Goal: Task Accomplishment & Management: Manage account settings

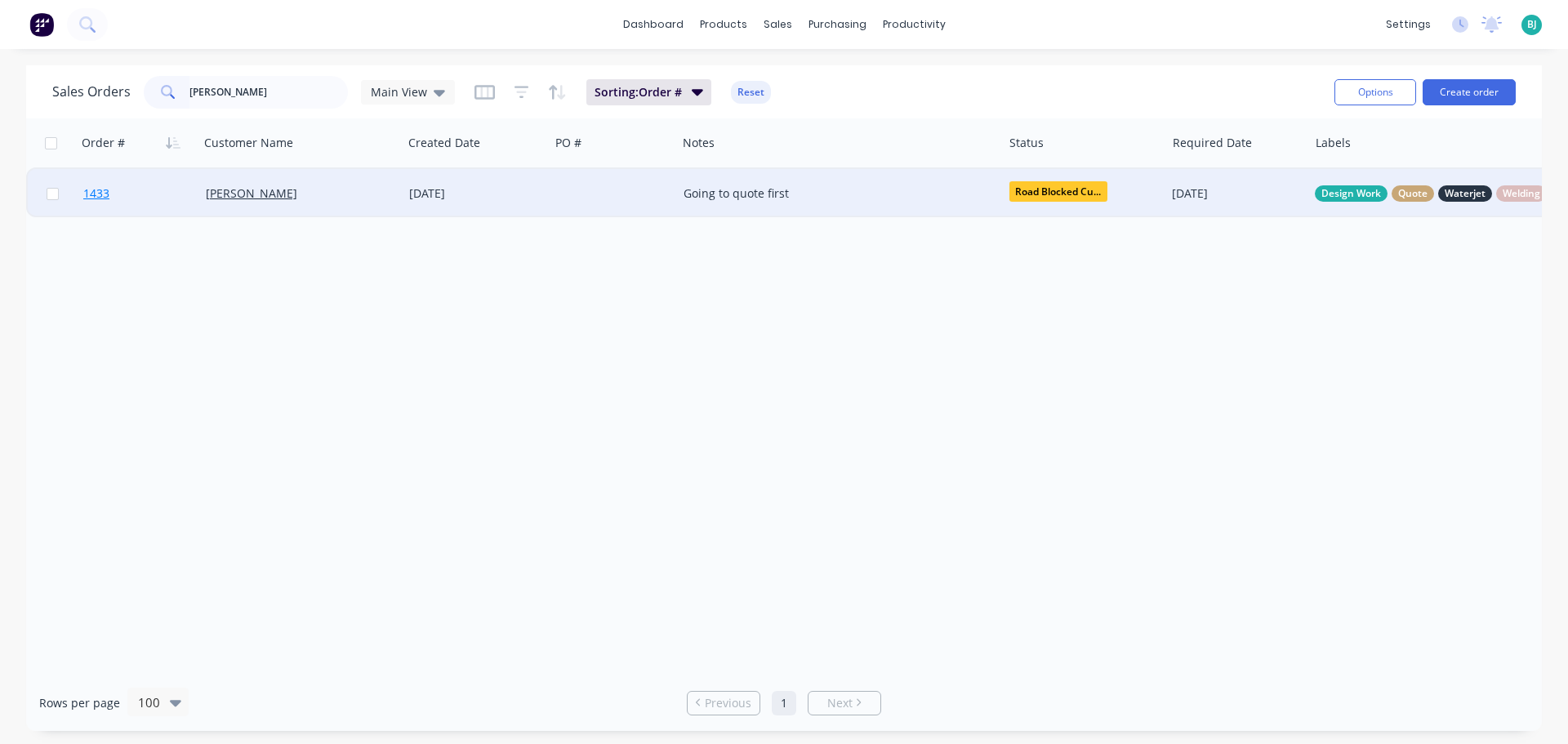
type input "[PERSON_NAME]"
click at [152, 196] on link "1433" at bounding box center [145, 194] width 123 height 49
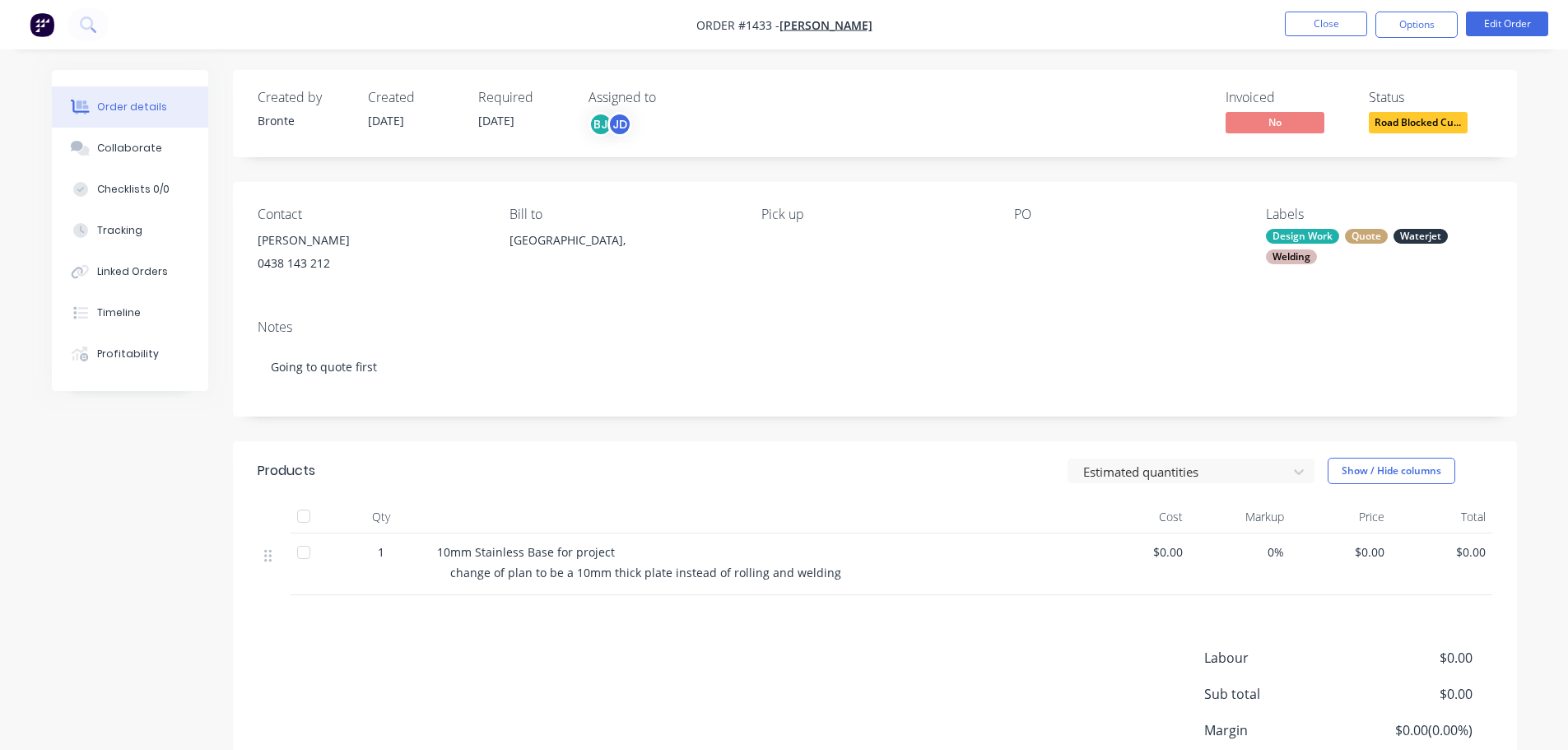
click at [1369, 234] on div "Quote" at bounding box center [1366, 235] width 43 height 15
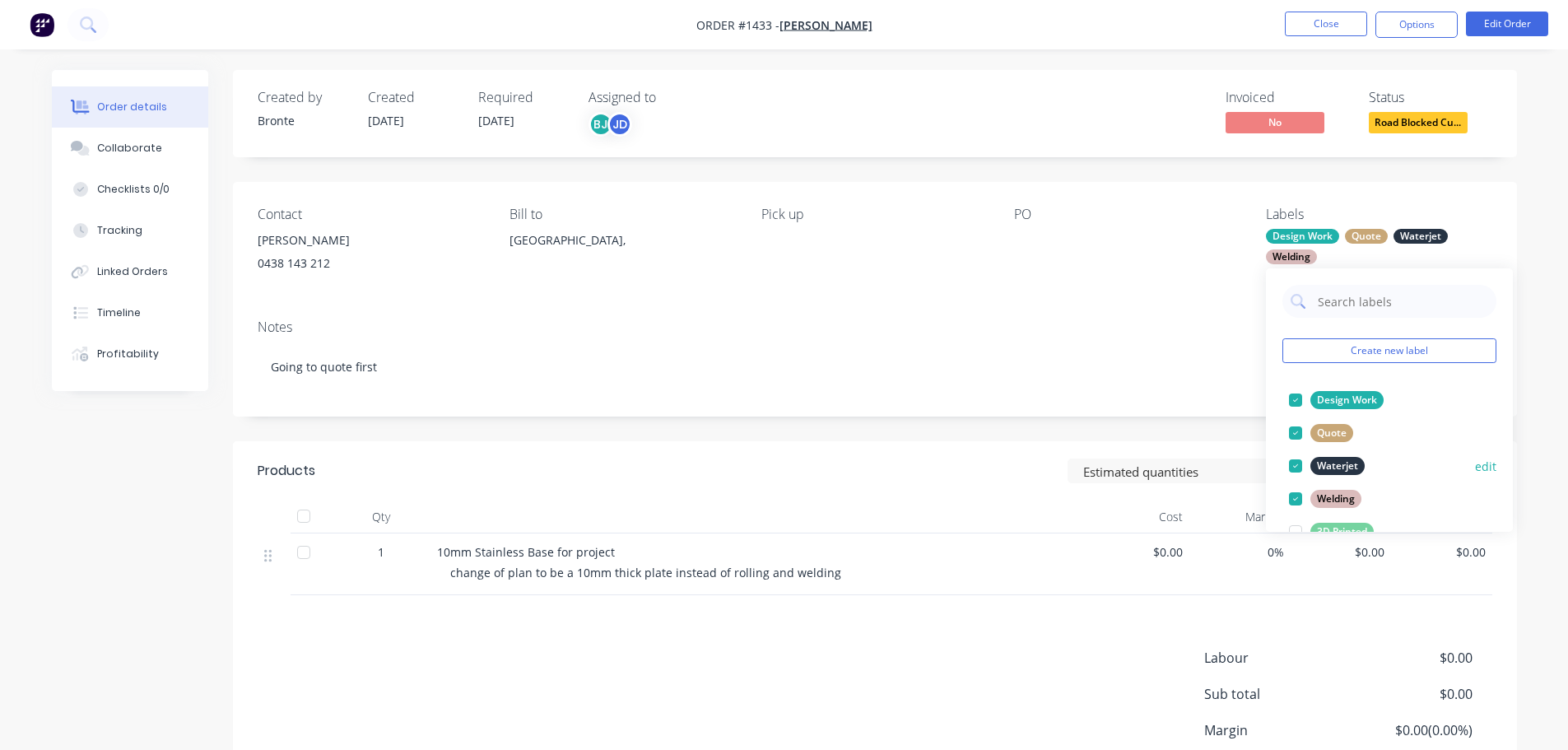
click at [1300, 431] on div at bounding box center [1295, 433] width 33 height 33
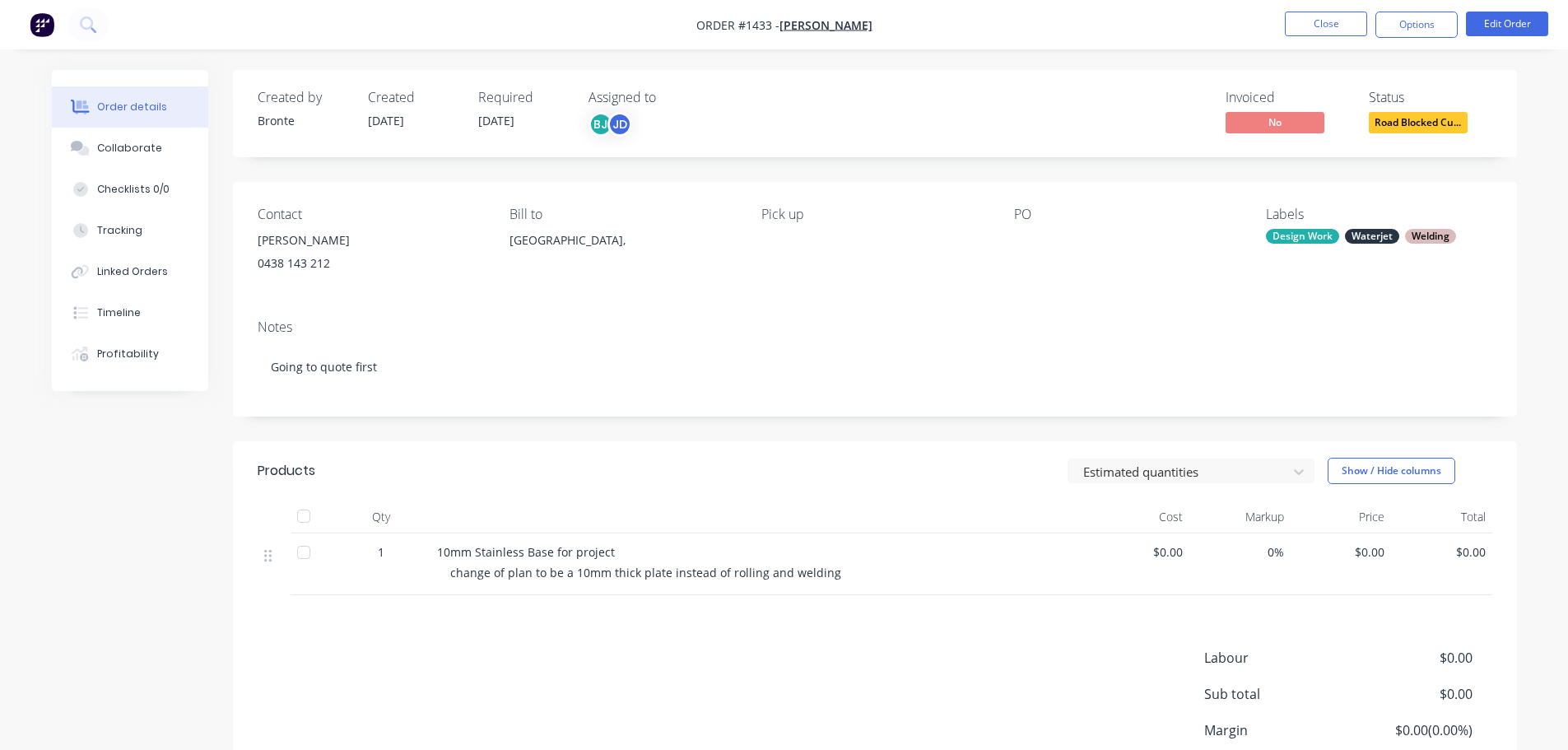
drag, startPoint x: 1547, startPoint y: 311, endPoint x: 1516, endPoint y: 105, distance: 208.3
click at [1547, 308] on div "Order details Collaborate Checklists 0/0 Tracking Linked Orders Timeline Profit…" at bounding box center [784, 444] width 1568 height 888
click at [1505, 23] on button "Edit Order" at bounding box center [1507, 24] width 83 height 25
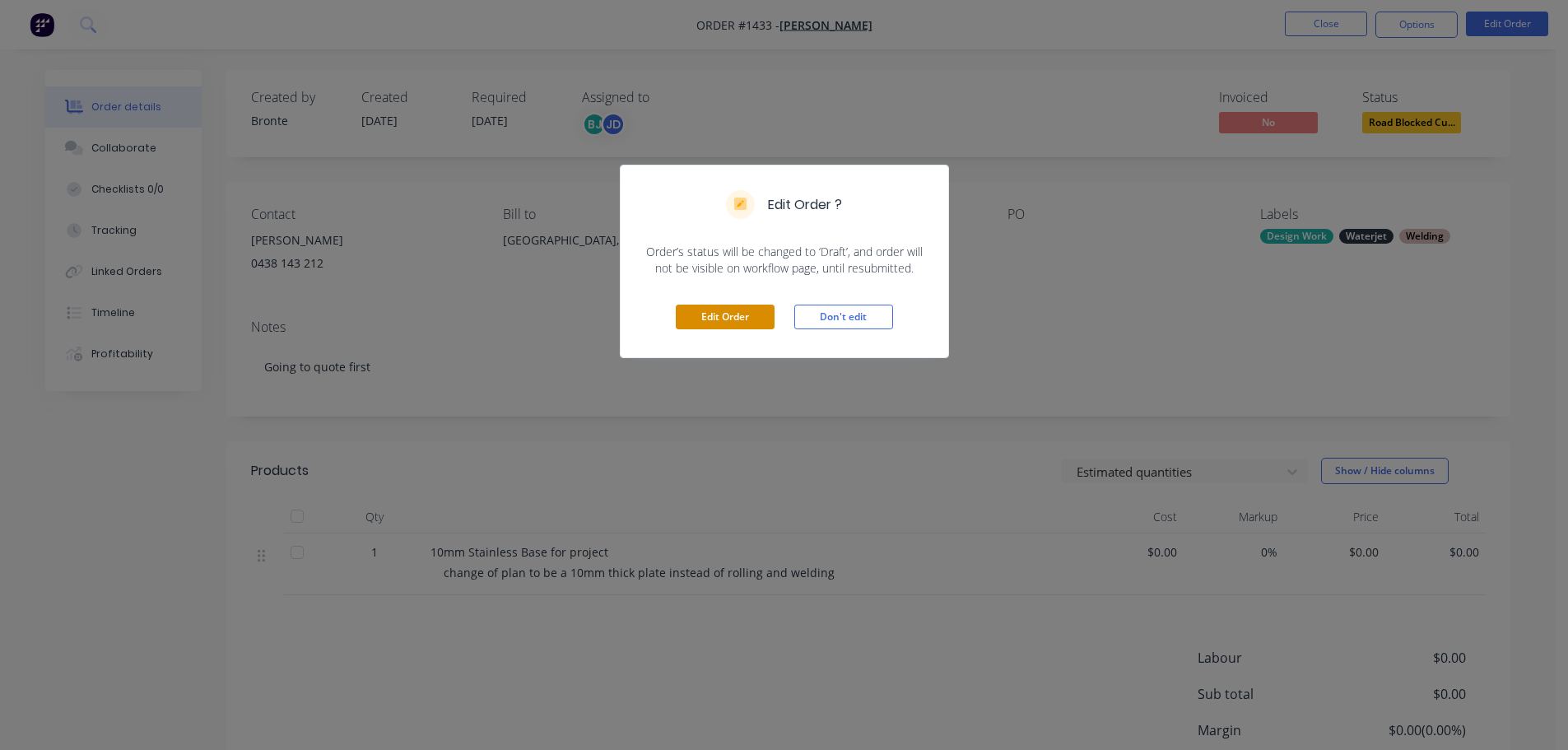
click at [701, 318] on button "Edit Order" at bounding box center [725, 316] width 99 height 25
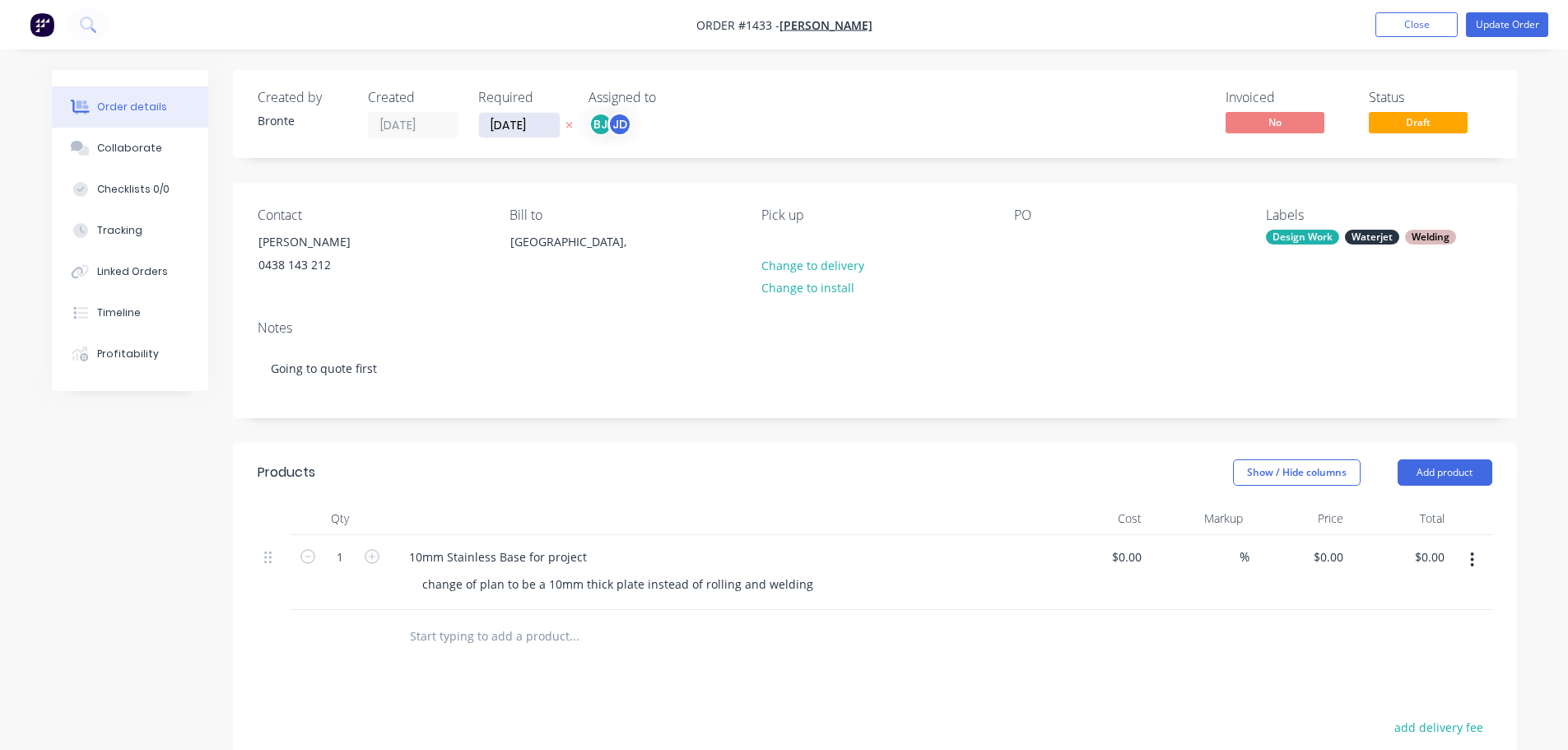
click at [547, 128] on input "[DATE]" at bounding box center [519, 125] width 81 height 25
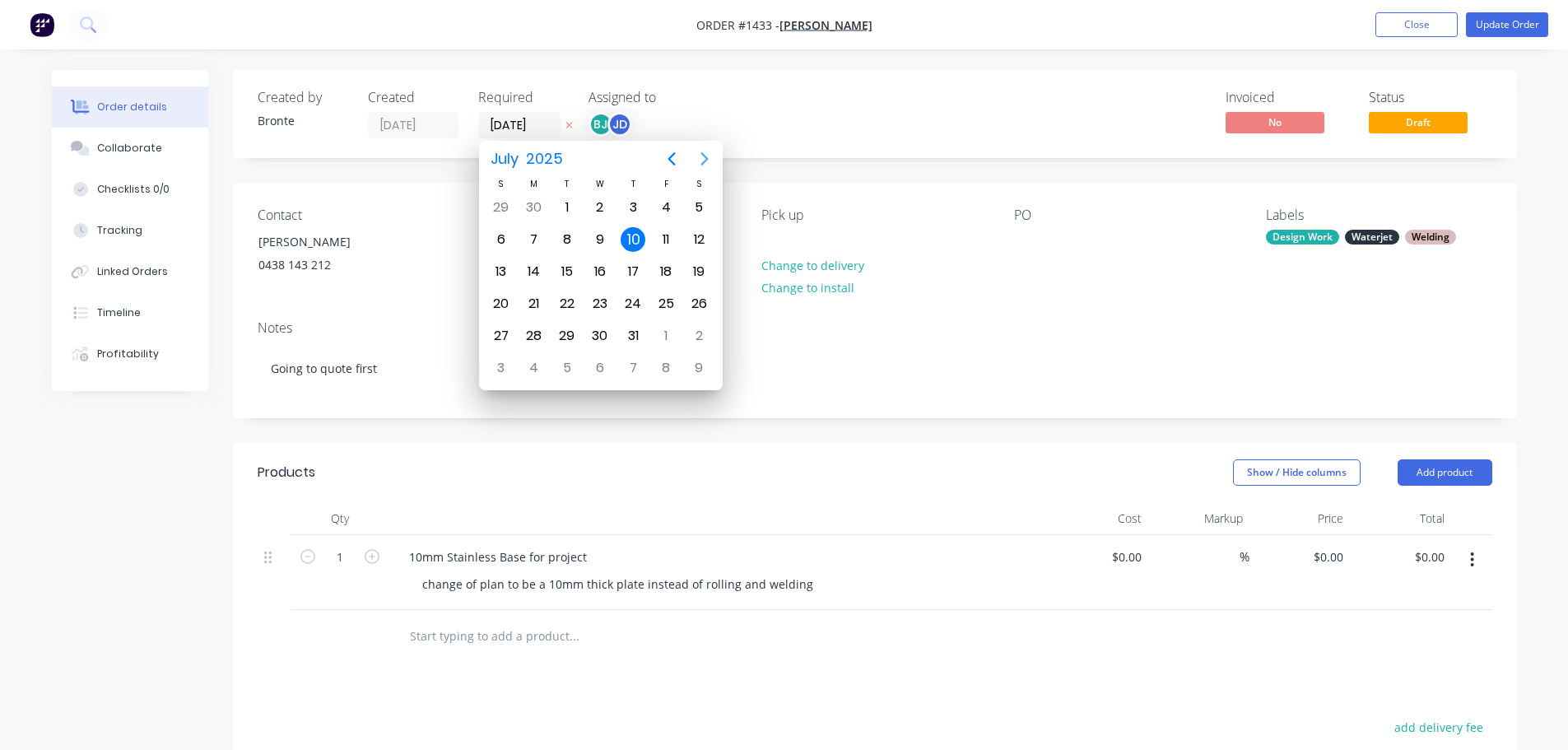
click at [709, 165] on icon "Next page" at bounding box center [705, 159] width 20 height 20
click at [657, 209] on div "3" at bounding box center [665, 207] width 25 height 25
type input "[DATE]"
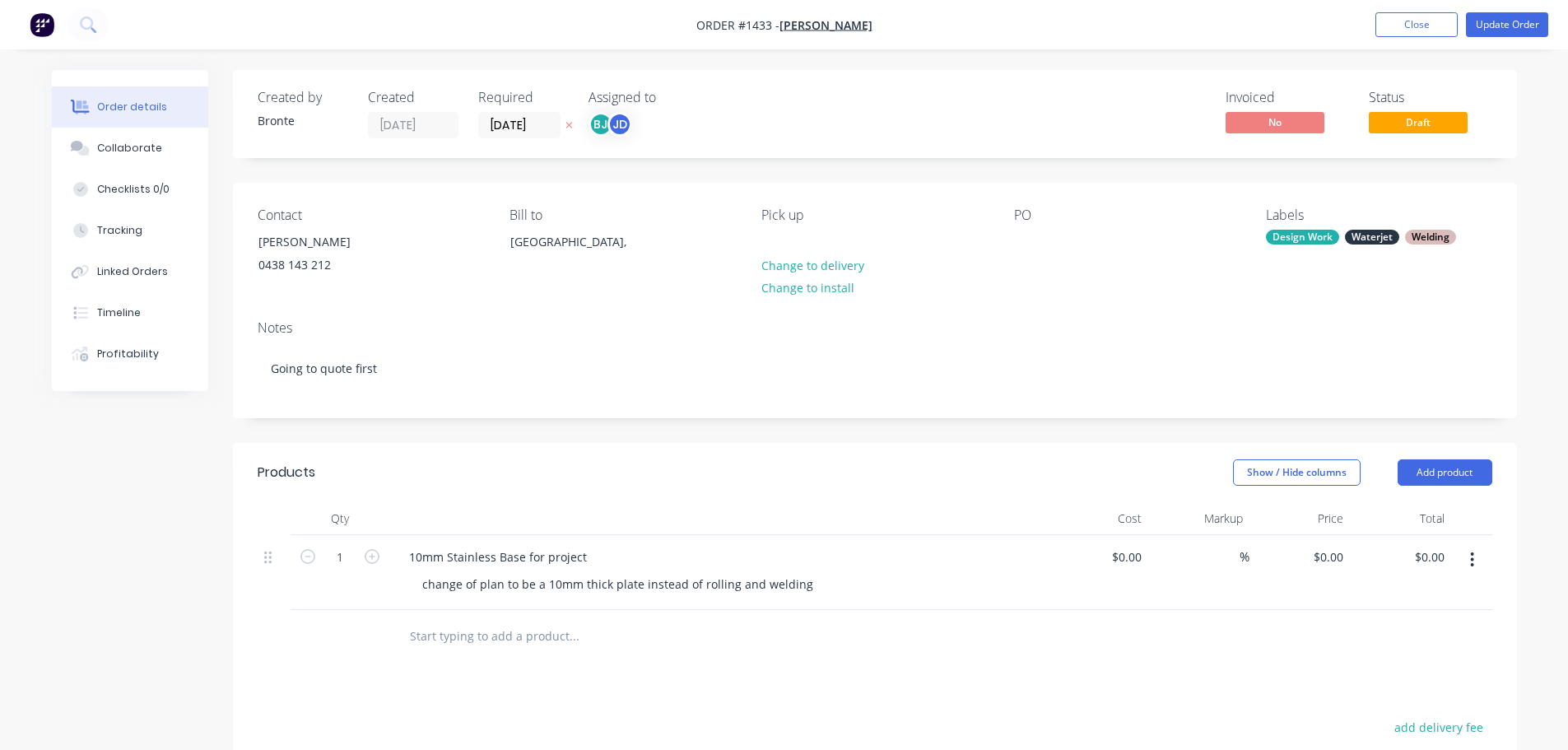
click at [799, 129] on div "Invoiced No Status Draft" at bounding box center [1122, 114] width 739 height 49
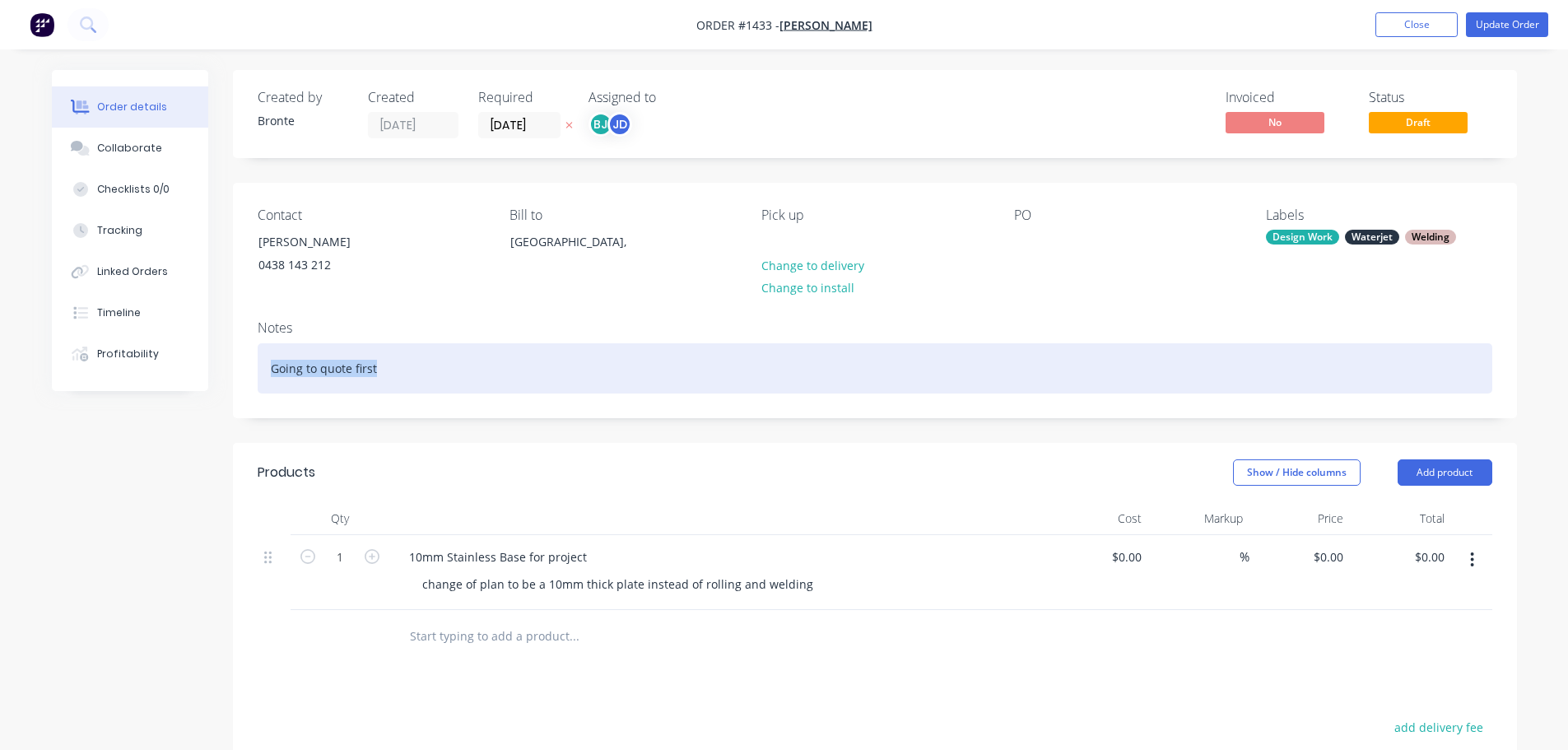
drag, startPoint x: 347, startPoint y: 366, endPoint x: 233, endPoint y: 369, distance: 114.0
click at [233, 369] on div "Notes Going to quote first" at bounding box center [875, 362] width 1284 height 111
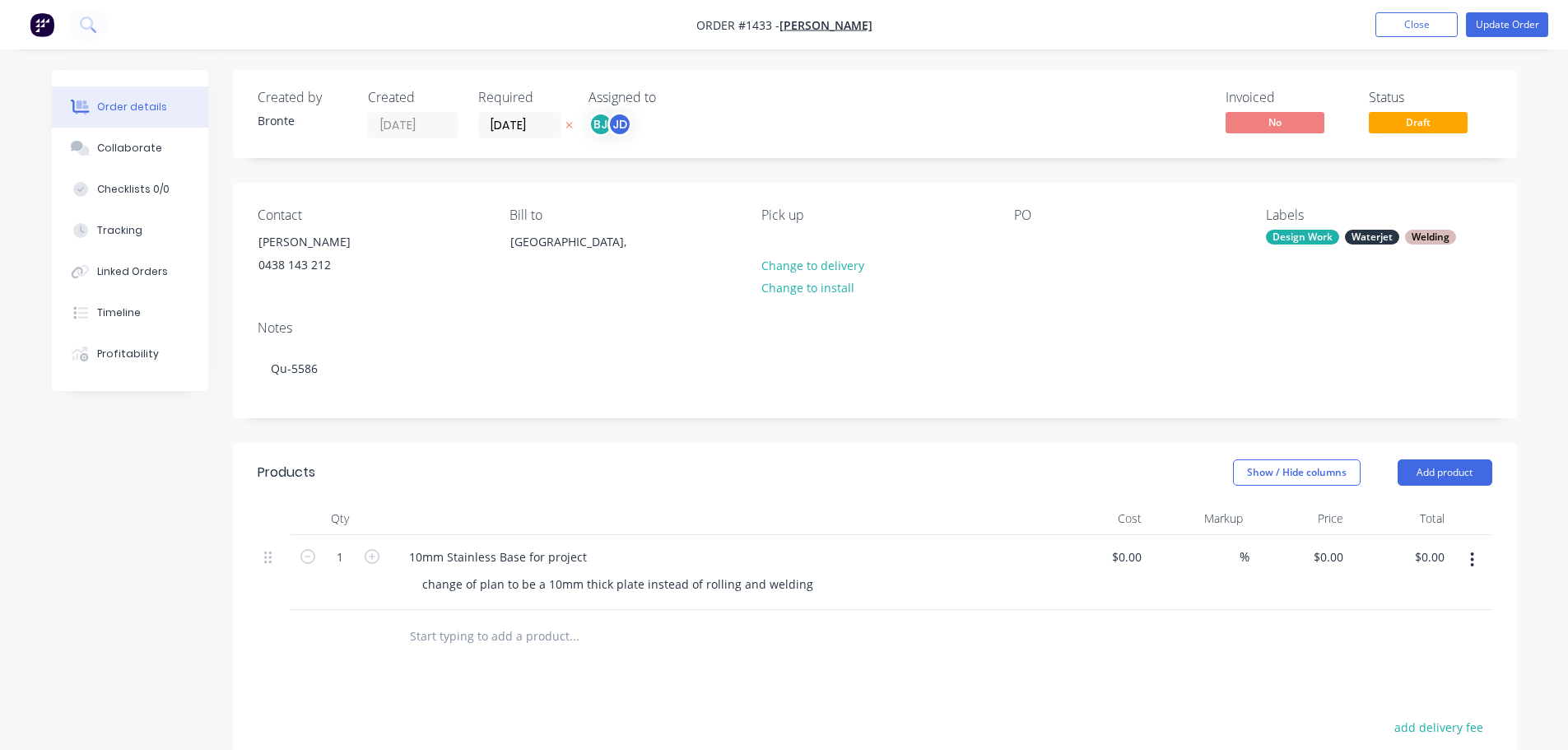
click at [404, 469] on div "Products" at bounding box center [388, 472] width 262 height 26
click at [1516, 26] on button "Update Order" at bounding box center [1507, 24] width 83 height 25
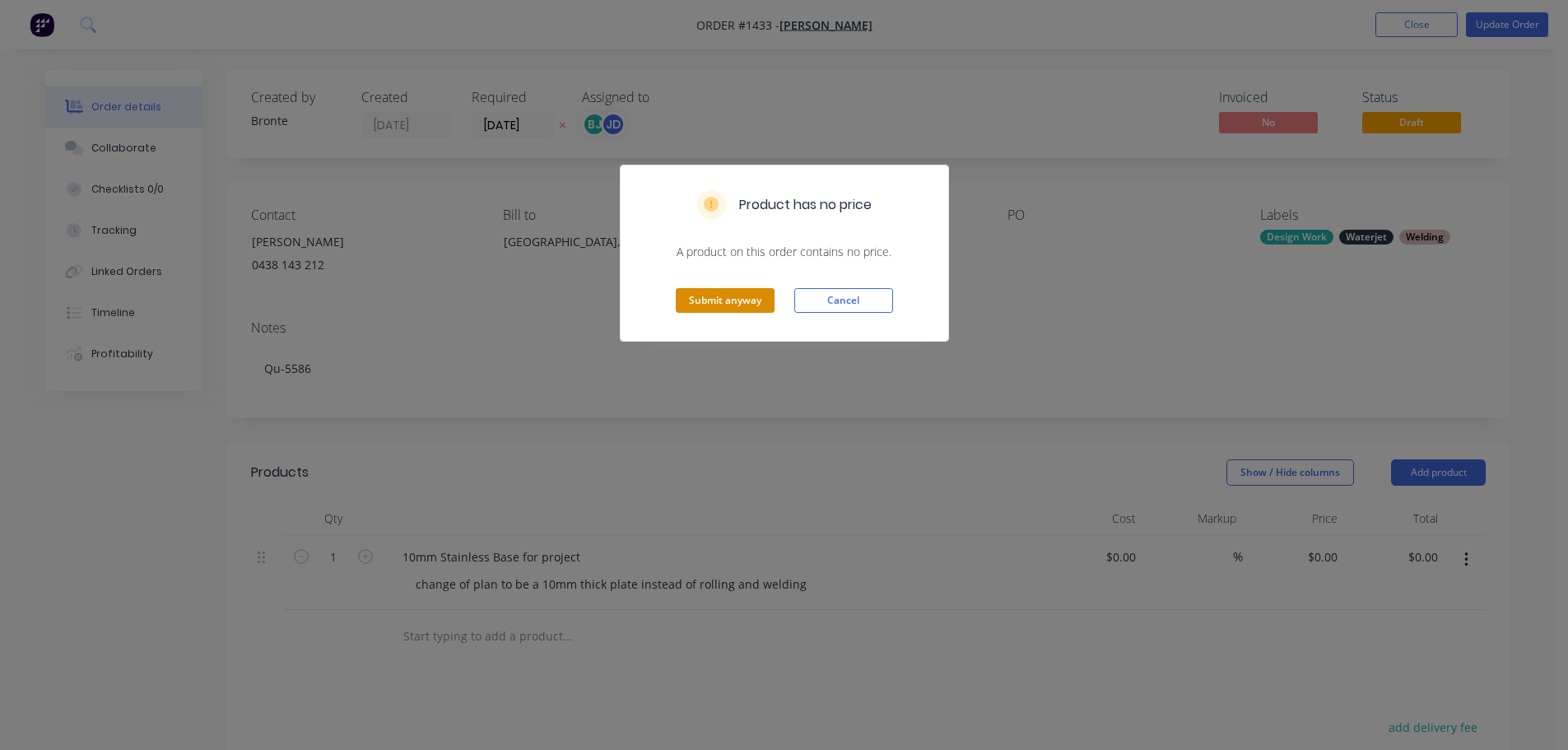
click at [723, 311] on button "Submit anyway" at bounding box center [725, 300] width 99 height 25
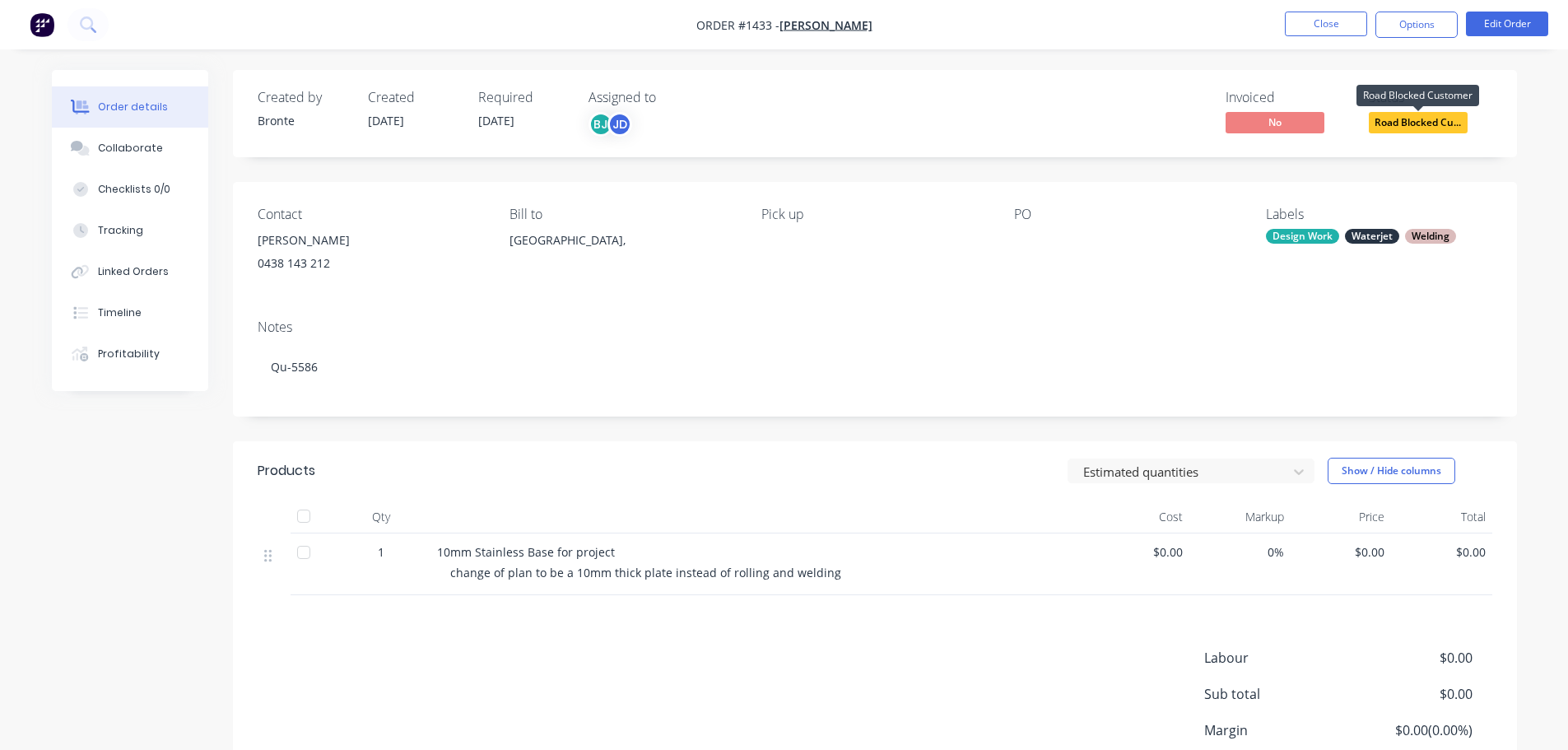
click at [1404, 123] on span "Road Blocked Cu..." at bounding box center [1417, 122] width 99 height 21
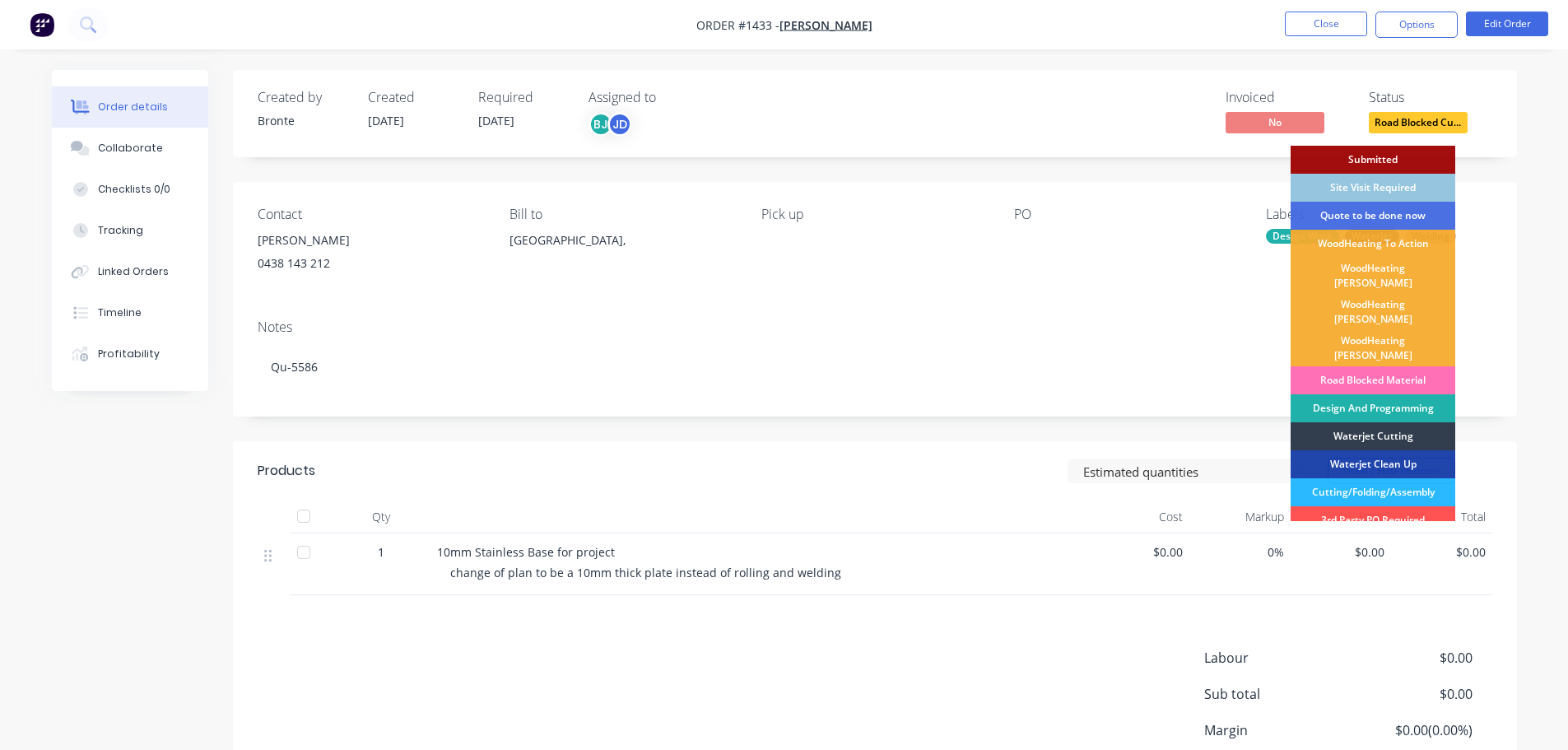
click at [1401, 394] on div "Design And Programming" at bounding box center [1372, 408] width 165 height 28
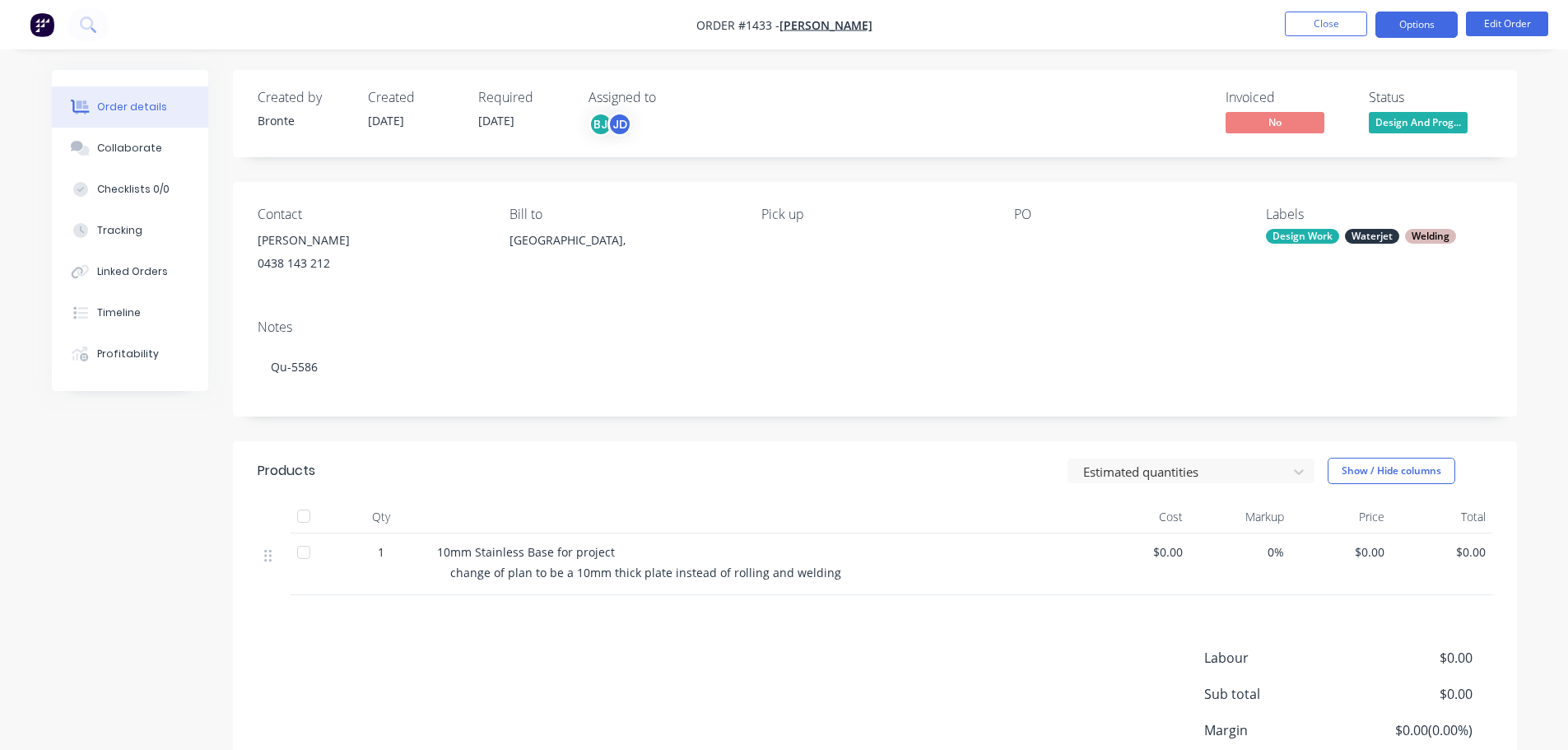
click at [1420, 24] on button "Options" at bounding box center [1416, 25] width 83 height 26
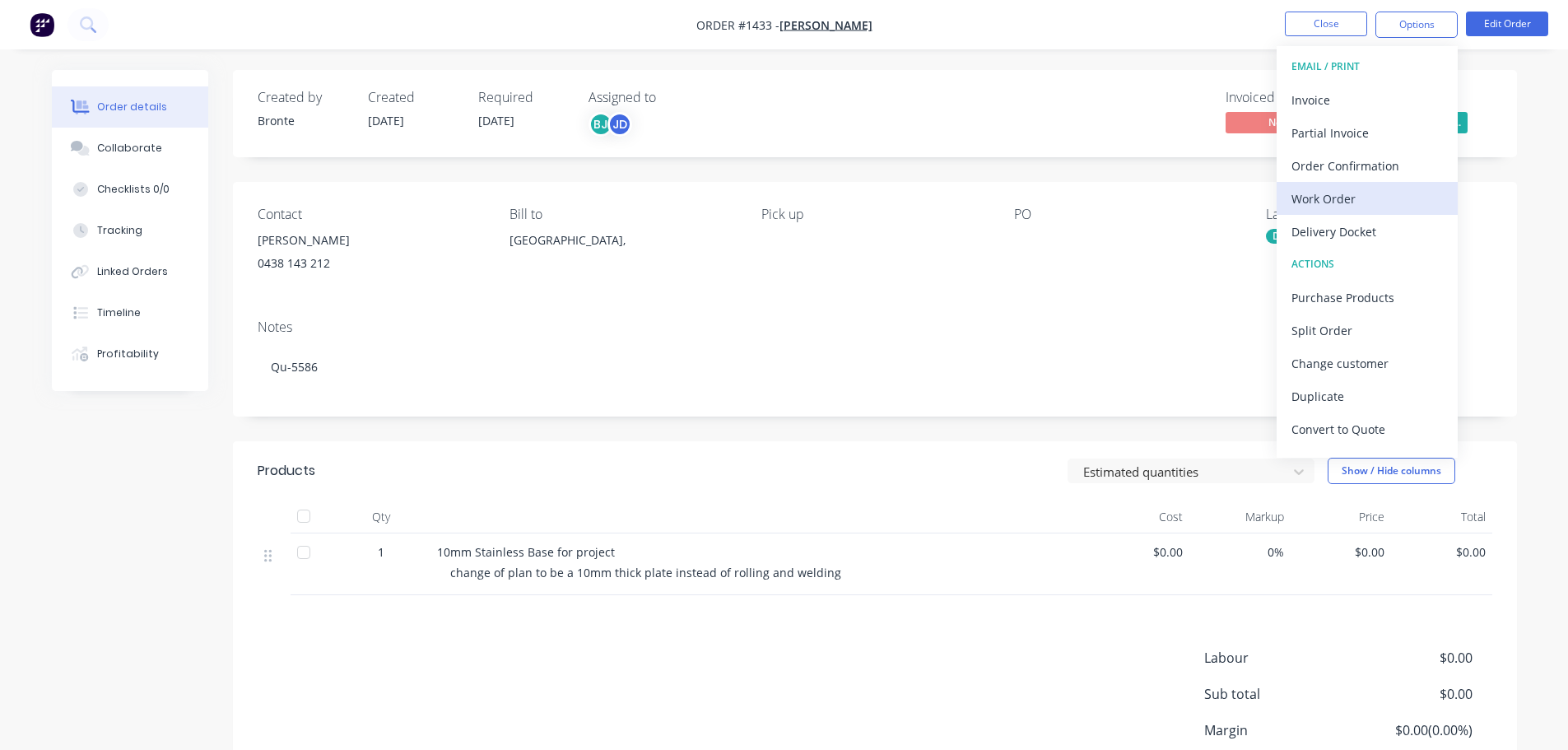
click at [1352, 200] on div "Work Order" at bounding box center [1368, 198] width 152 height 24
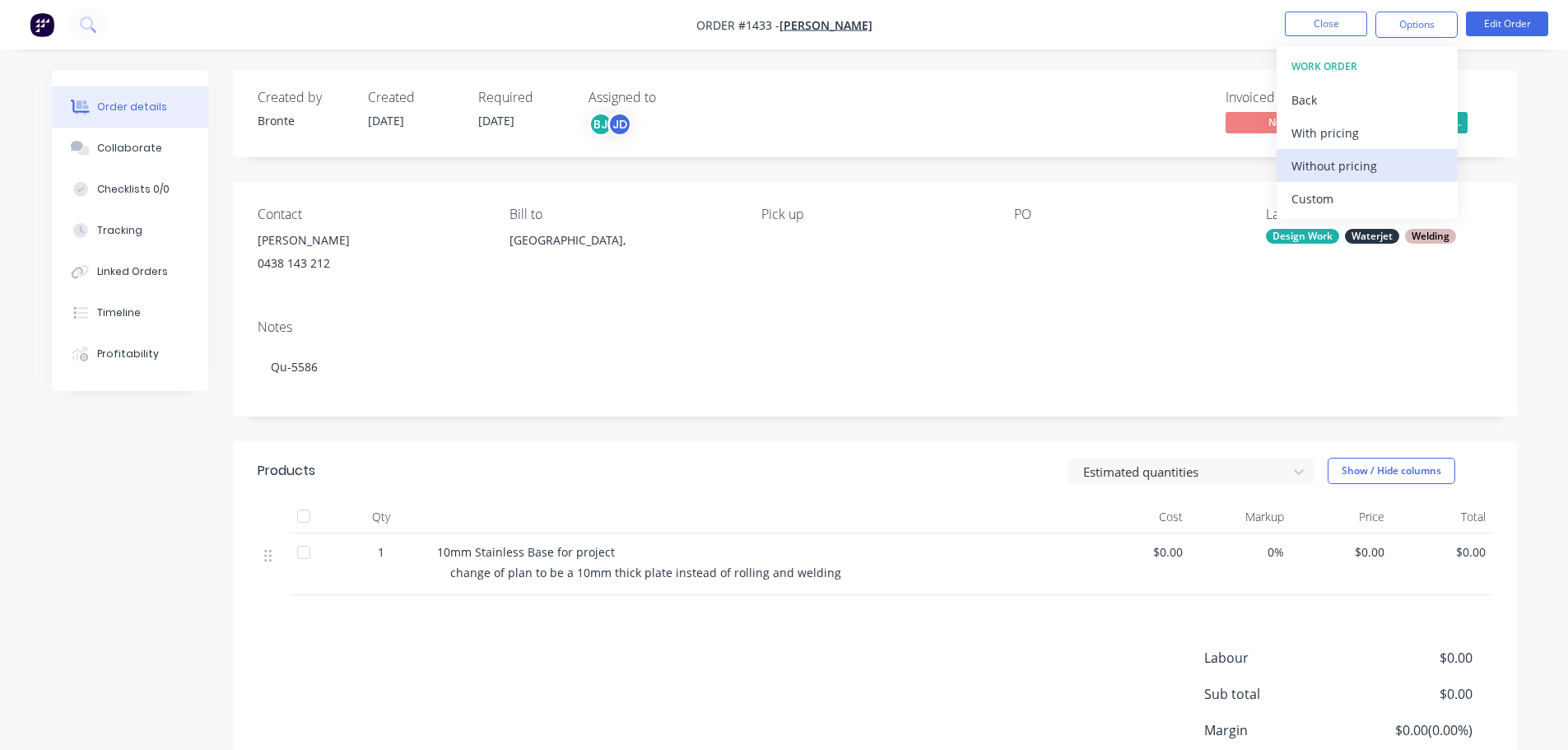
click at [1355, 166] on div "Without pricing" at bounding box center [1368, 166] width 152 height 24
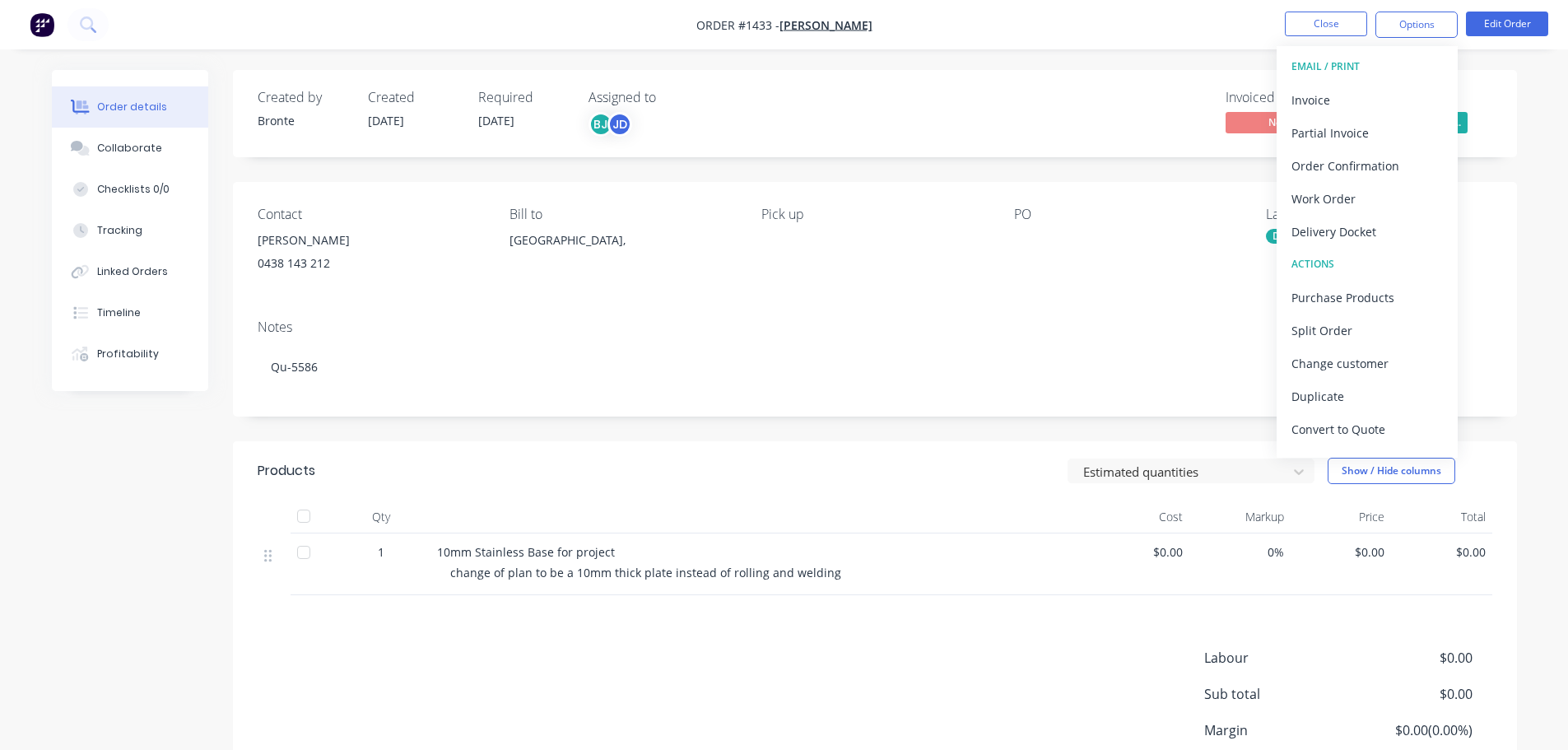
drag, startPoint x: 1036, startPoint y: 43, endPoint x: 1200, endPoint y: 40, distance: 164.0
click at [1037, 43] on nav "Order #1433 - [PERSON_NAME] Close Options EMAIL / PRINT Invoice Partial Invoice…" at bounding box center [784, 25] width 1568 height 50
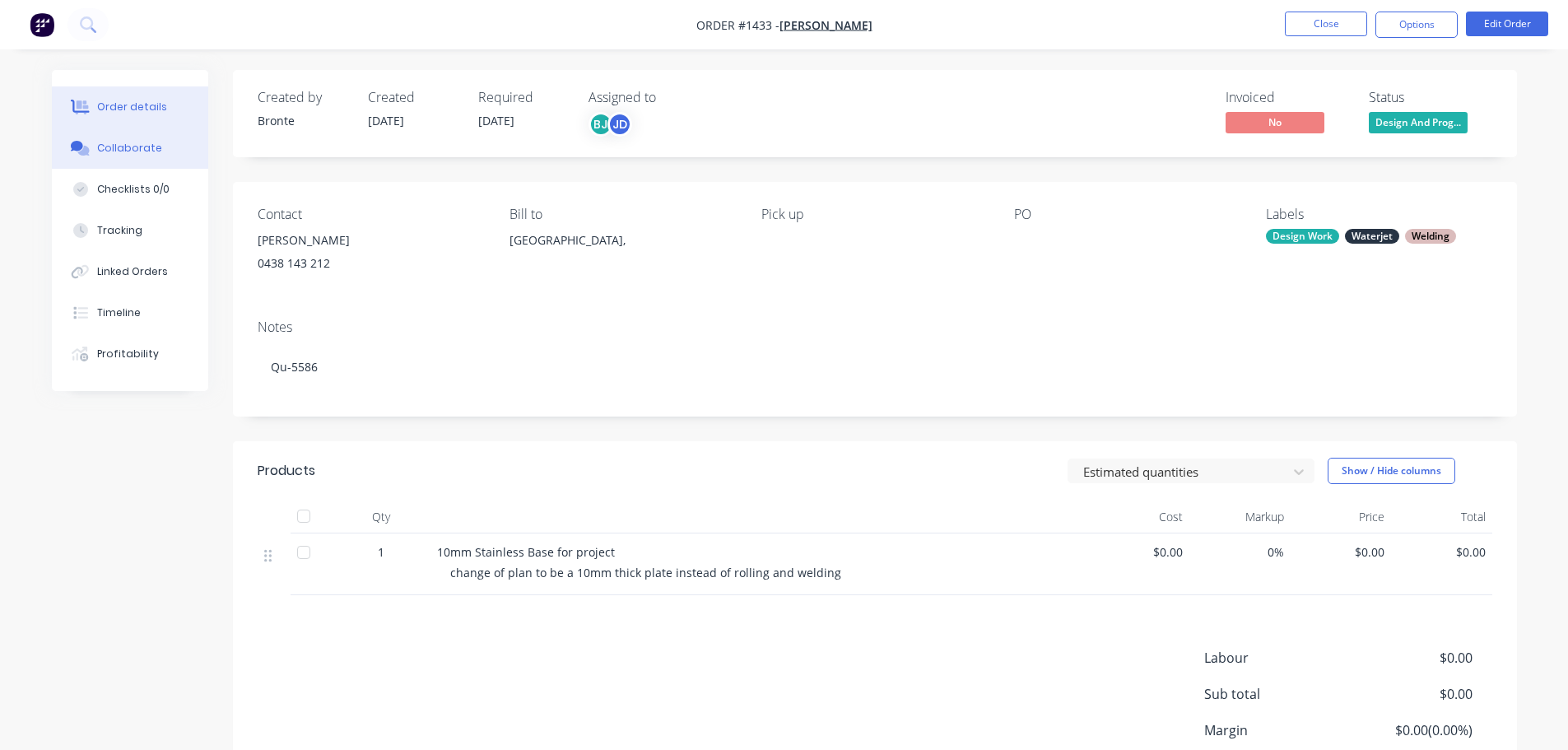
click at [130, 149] on div "Collaborate" at bounding box center [129, 148] width 65 height 15
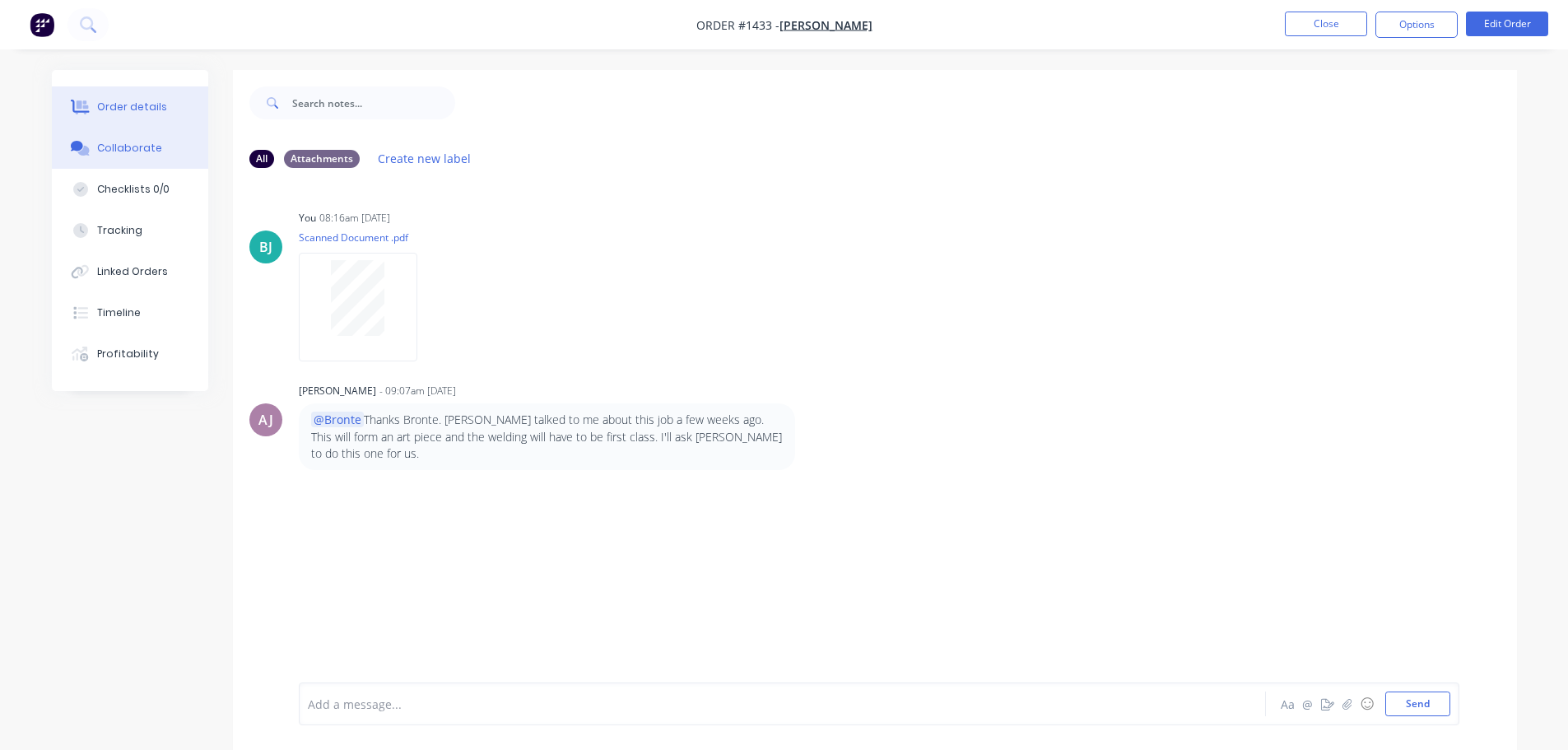
click at [115, 87] on button "Order details" at bounding box center [130, 107] width 157 height 41
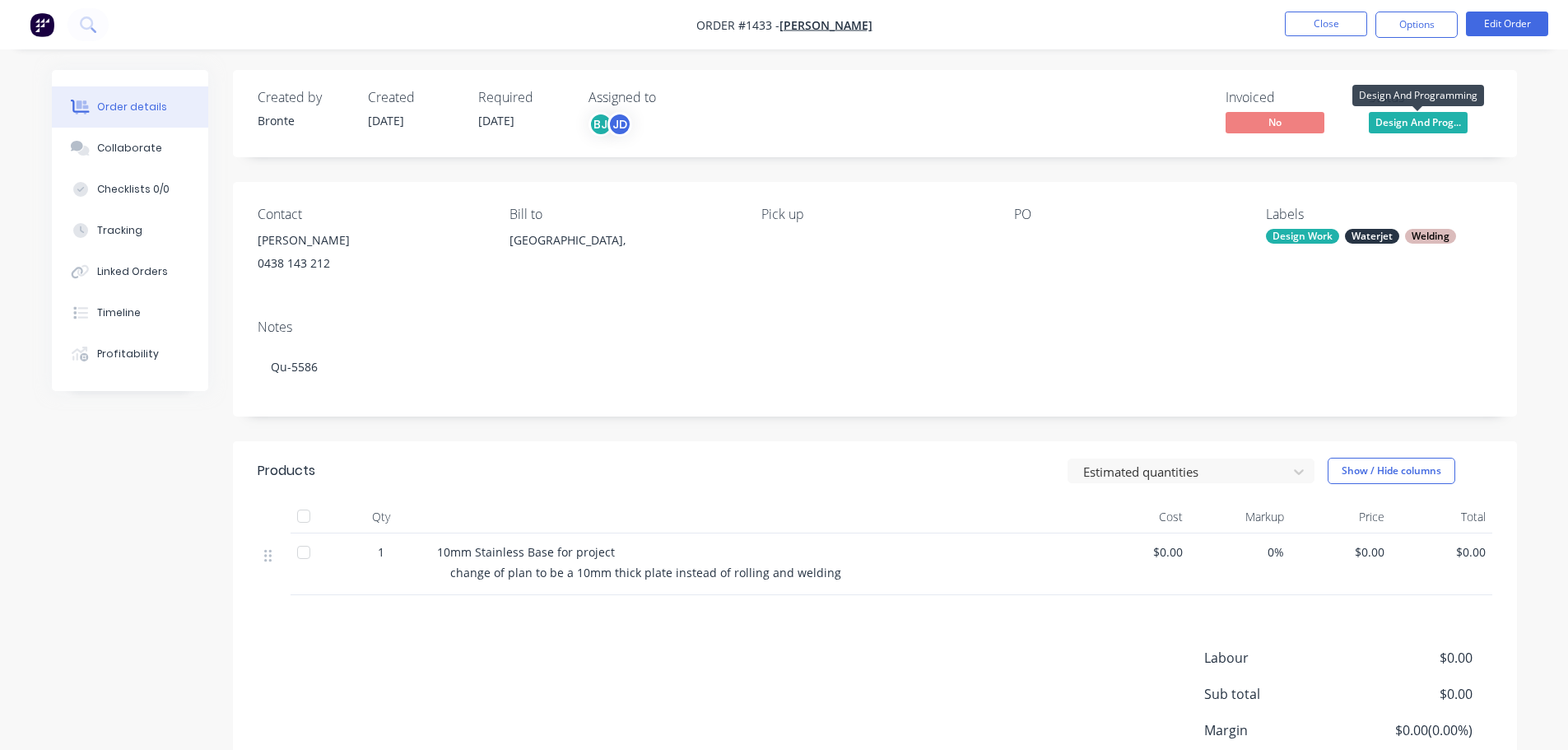
click at [1411, 124] on span "Design And Prog..." at bounding box center [1417, 122] width 99 height 21
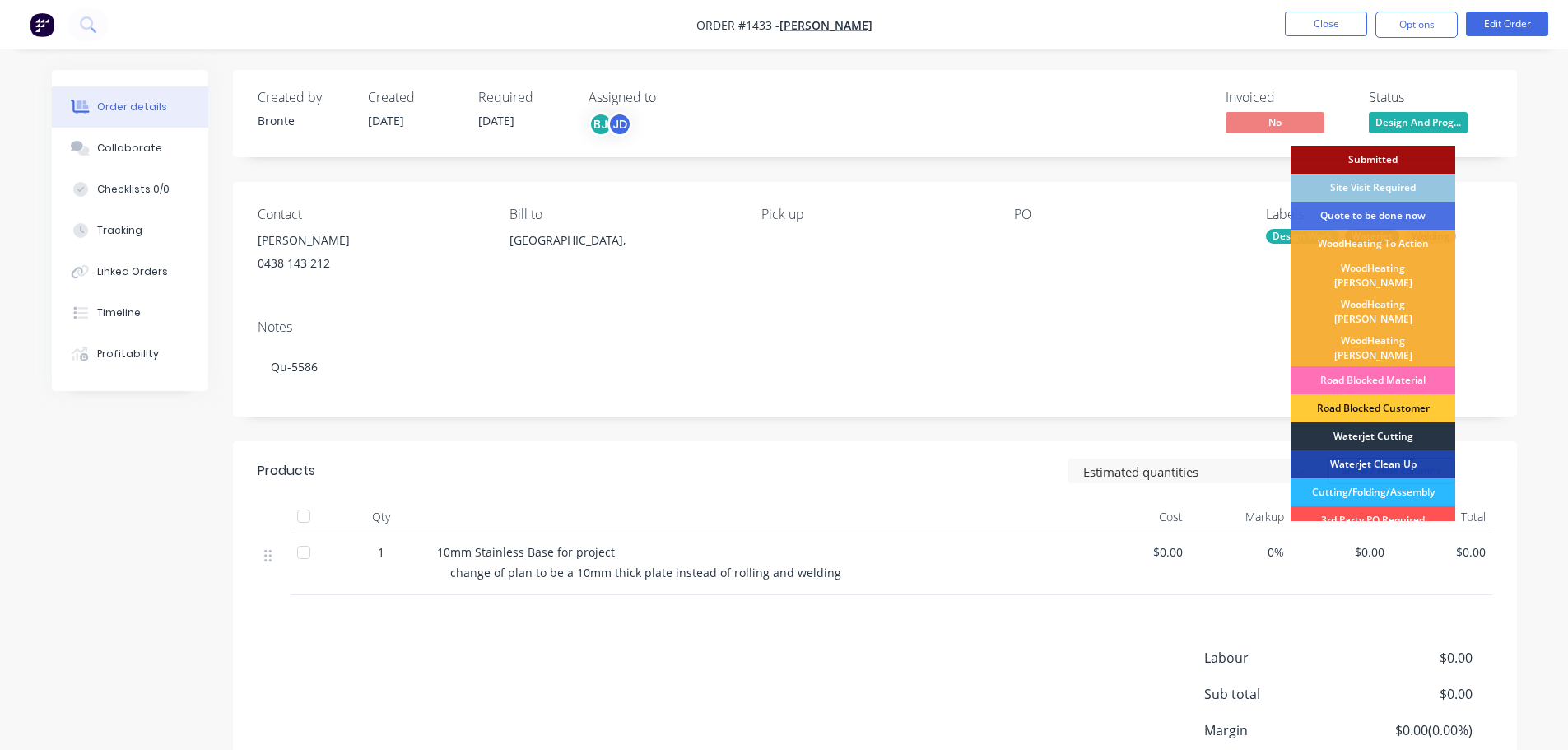
click at [1383, 422] on div "Waterjet Cutting" at bounding box center [1372, 436] width 165 height 28
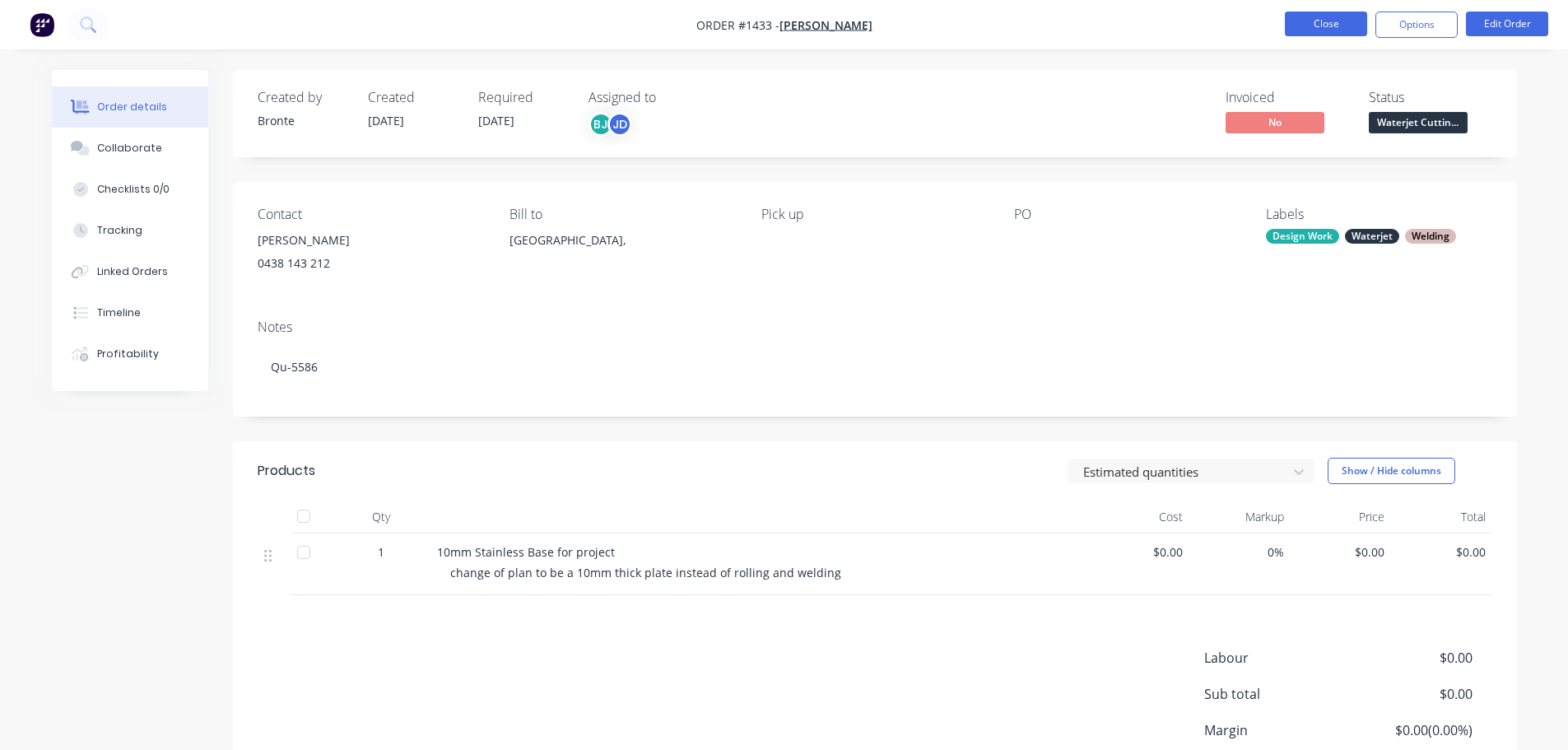
click at [1348, 21] on button "Close" at bounding box center [1326, 24] width 83 height 25
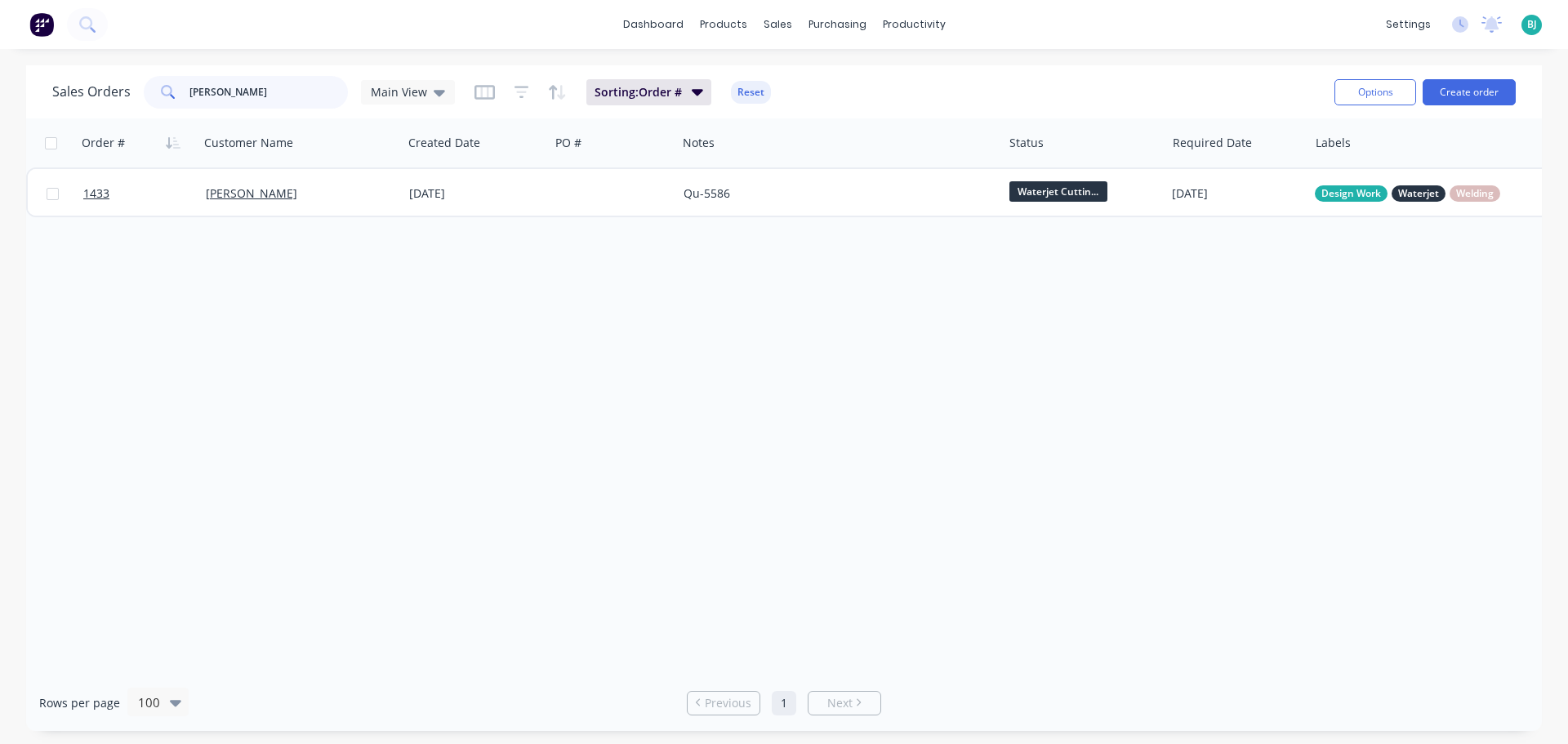
drag, startPoint x: 274, startPoint y: 91, endPoint x: 159, endPoint y: 87, distance: 115.1
click at [159, 87] on div "[PERSON_NAME]" at bounding box center [245, 92] width 204 height 33
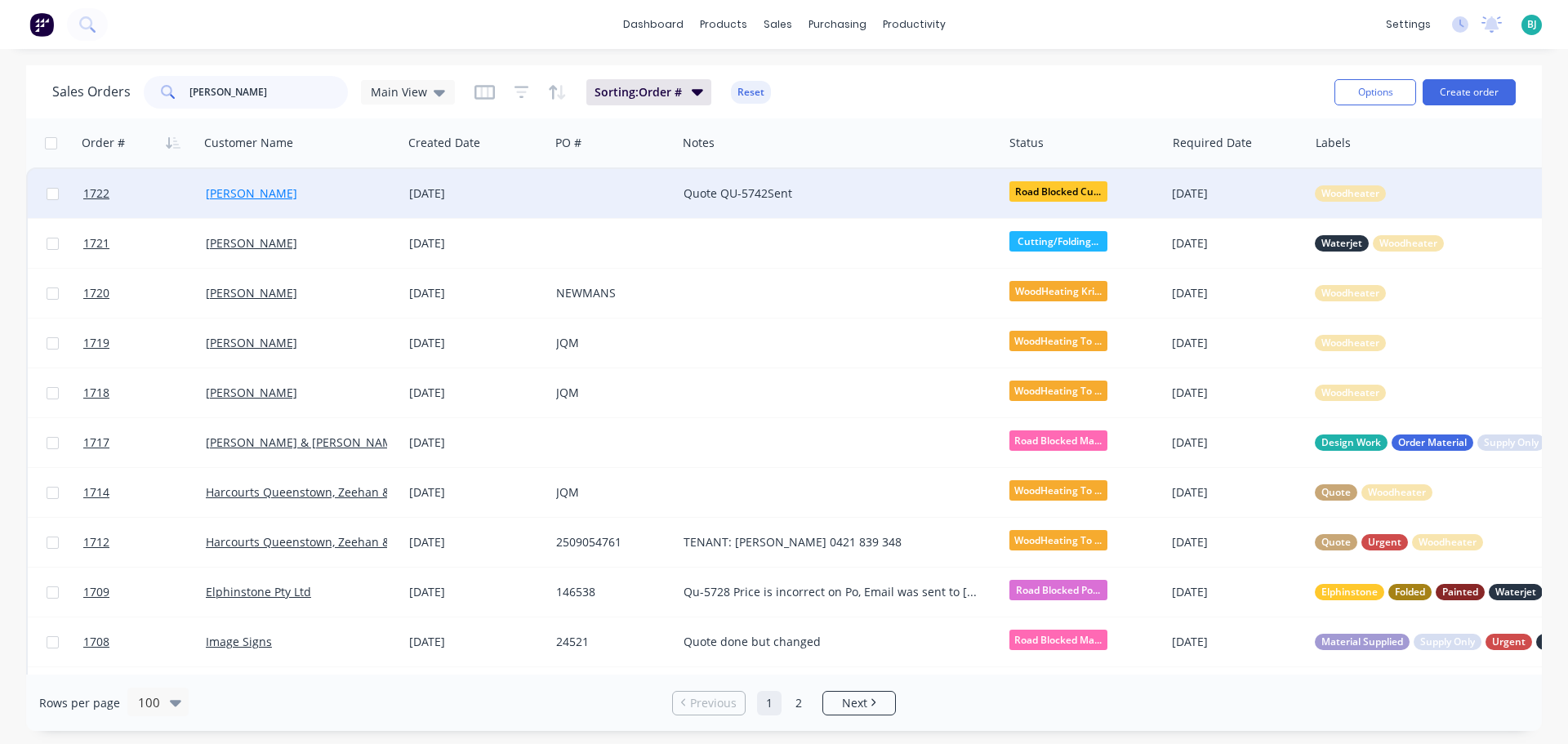
type input "[PERSON_NAME]"
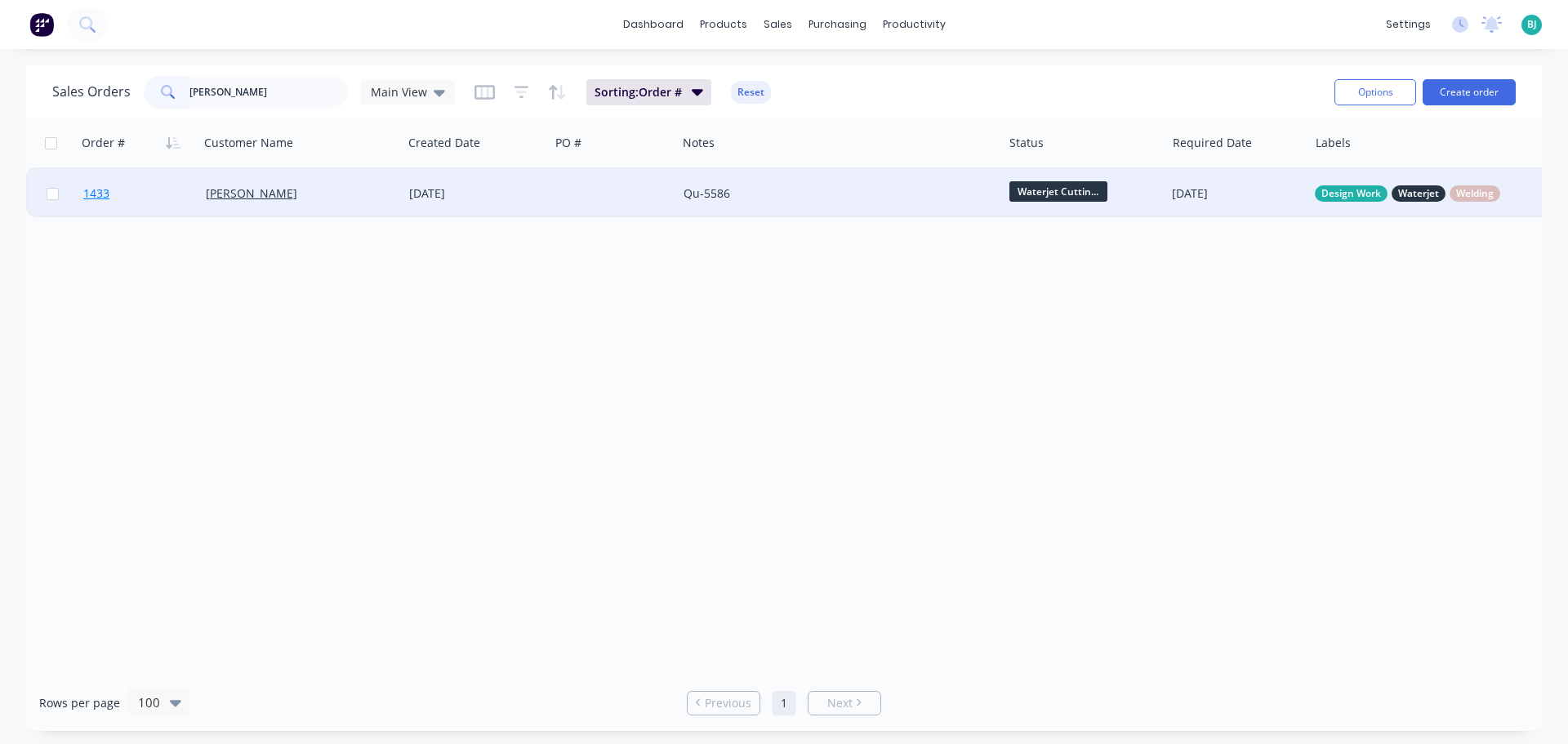
click at [173, 204] on link "1433" at bounding box center [145, 194] width 123 height 49
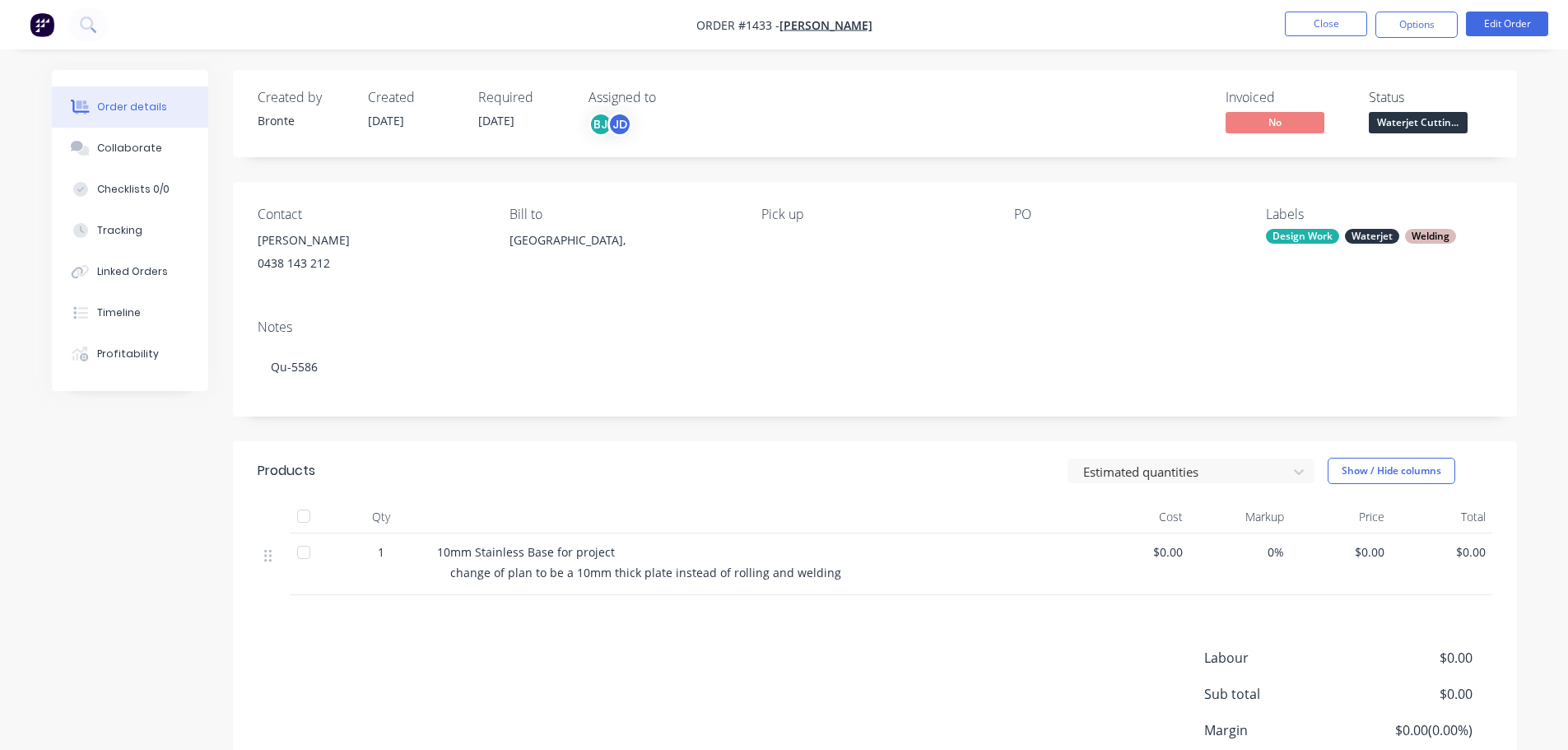
click at [1381, 233] on div "Waterjet" at bounding box center [1372, 235] width 54 height 15
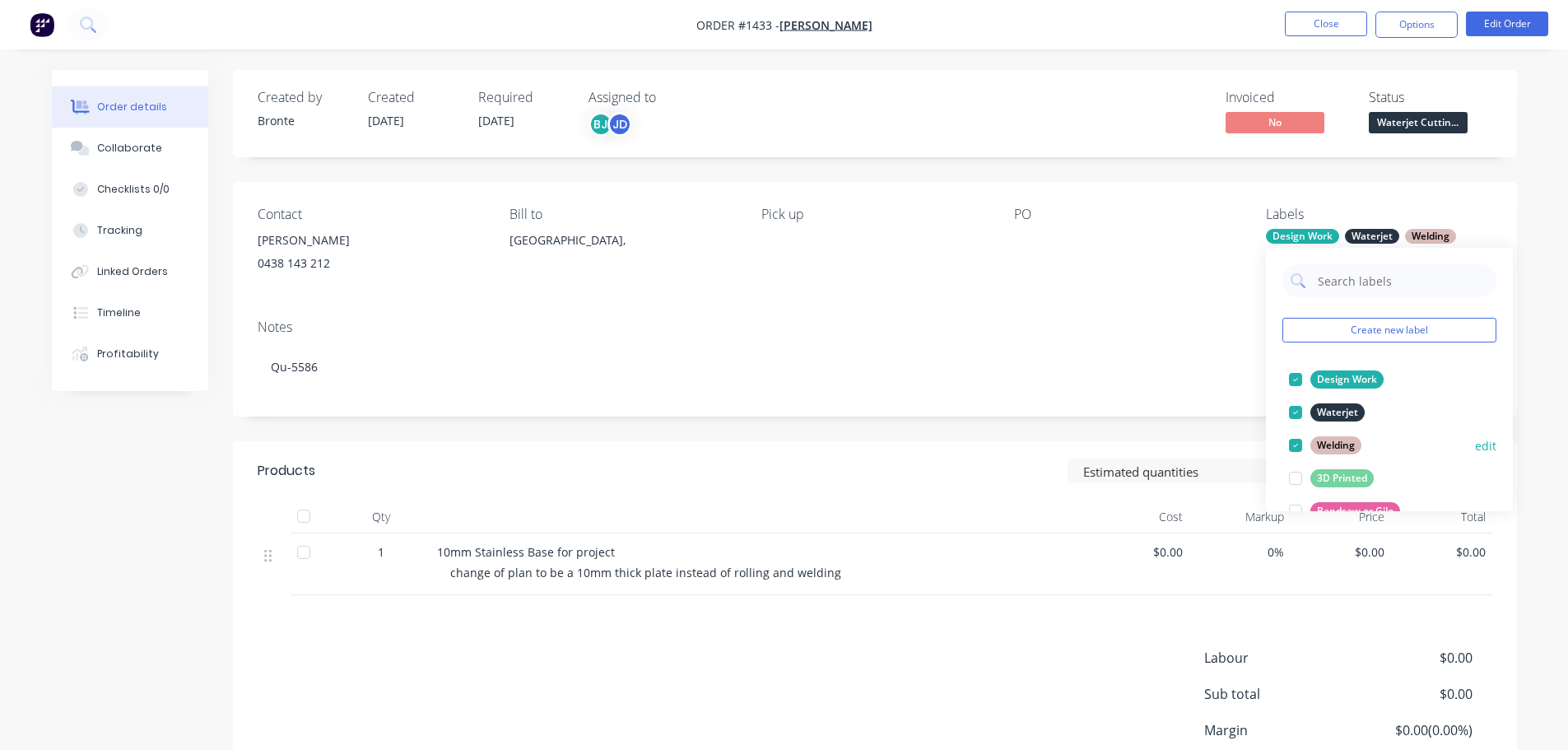
click at [1299, 443] on div at bounding box center [1295, 445] width 33 height 33
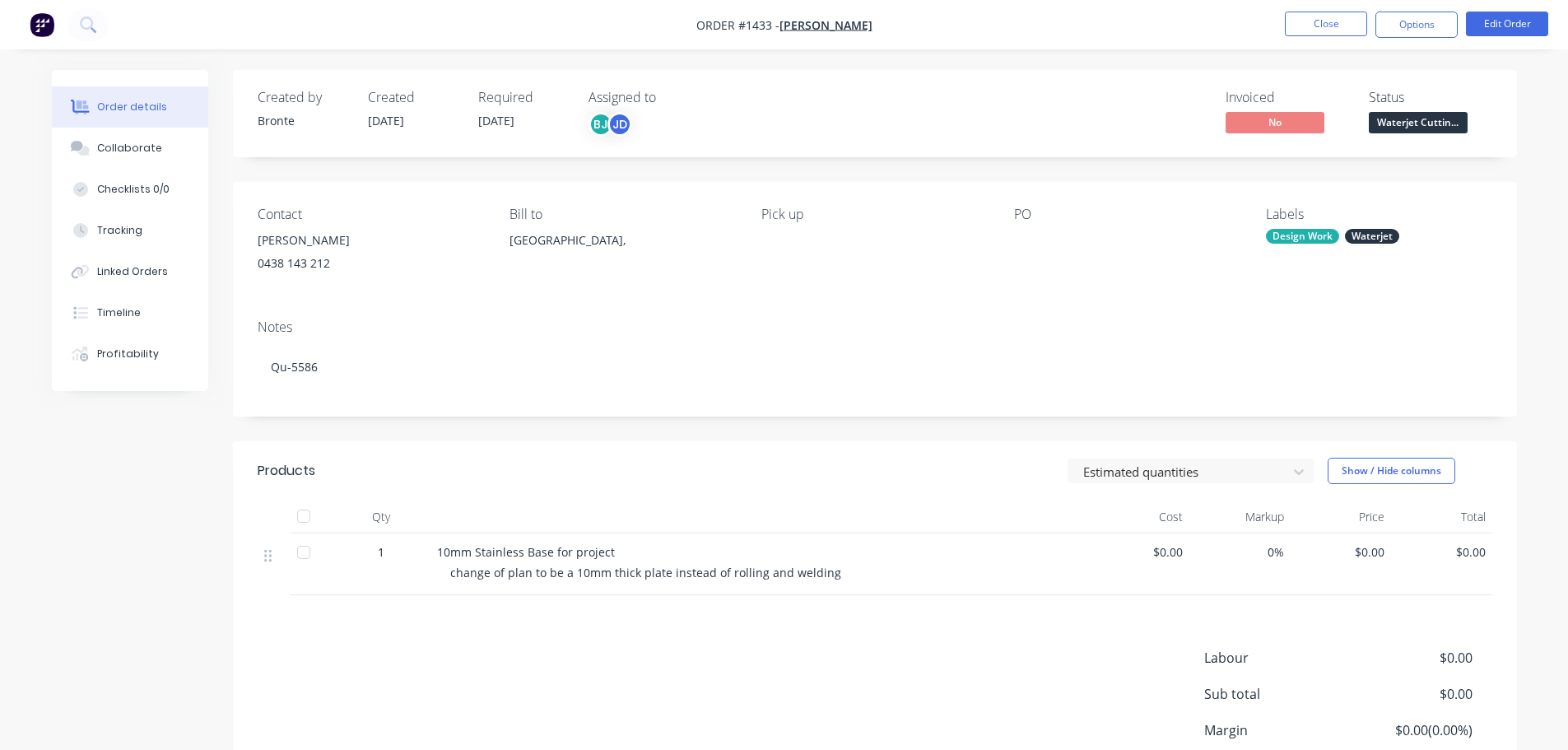
click at [1541, 211] on div "Order details Collaborate Checklists 0/0 Tracking Linked Orders Timeline Profit…" at bounding box center [784, 444] width 1568 height 888
click at [1355, 21] on button "Close" at bounding box center [1326, 24] width 83 height 25
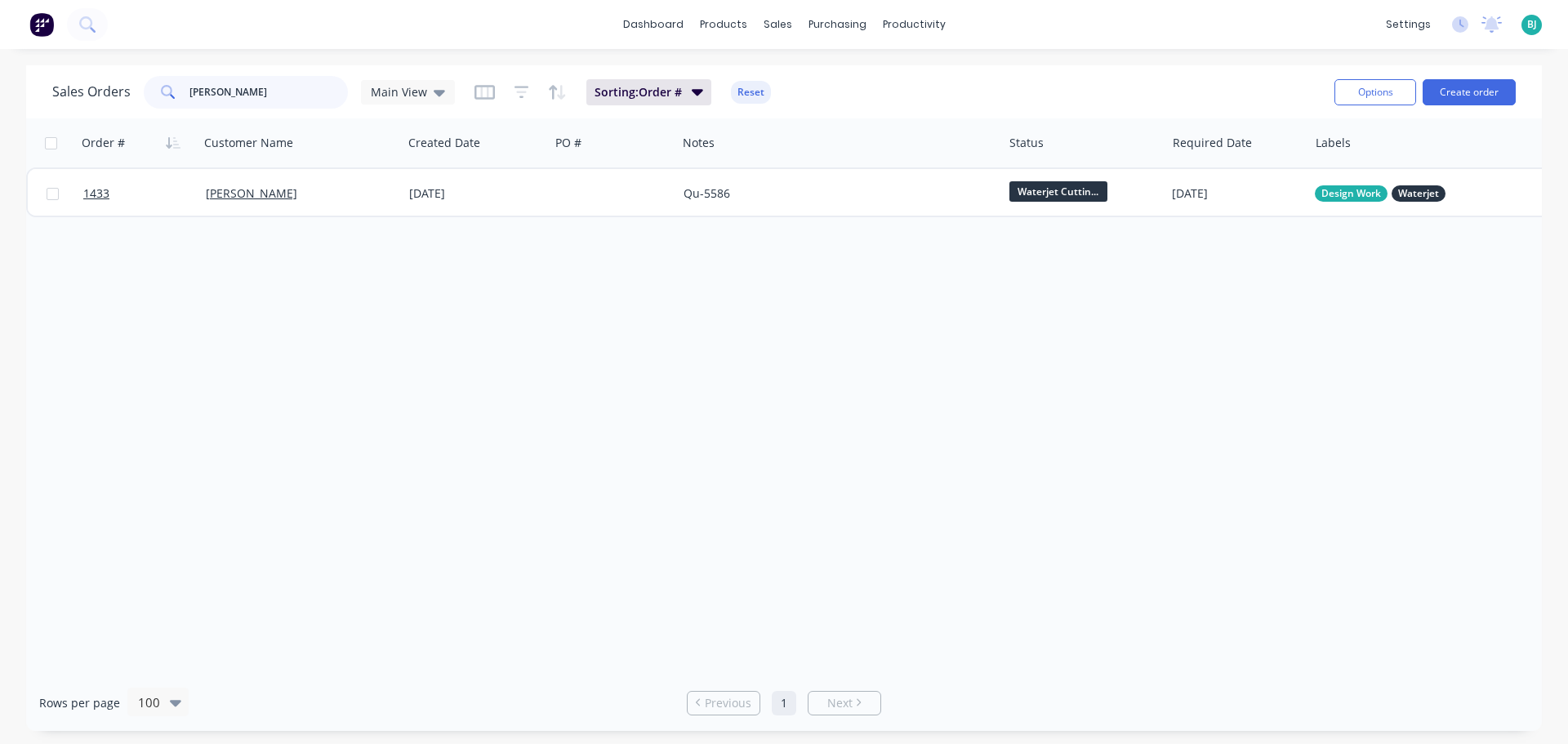
drag, startPoint x: 297, startPoint y: 96, endPoint x: 189, endPoint y: 93, distance: 108.0
click at [189, 93] on input "[PERSON_NAME]" at bounding box center [268, 92] width 159 height 33
